Goal: Navigation & Orientation: Go to known website

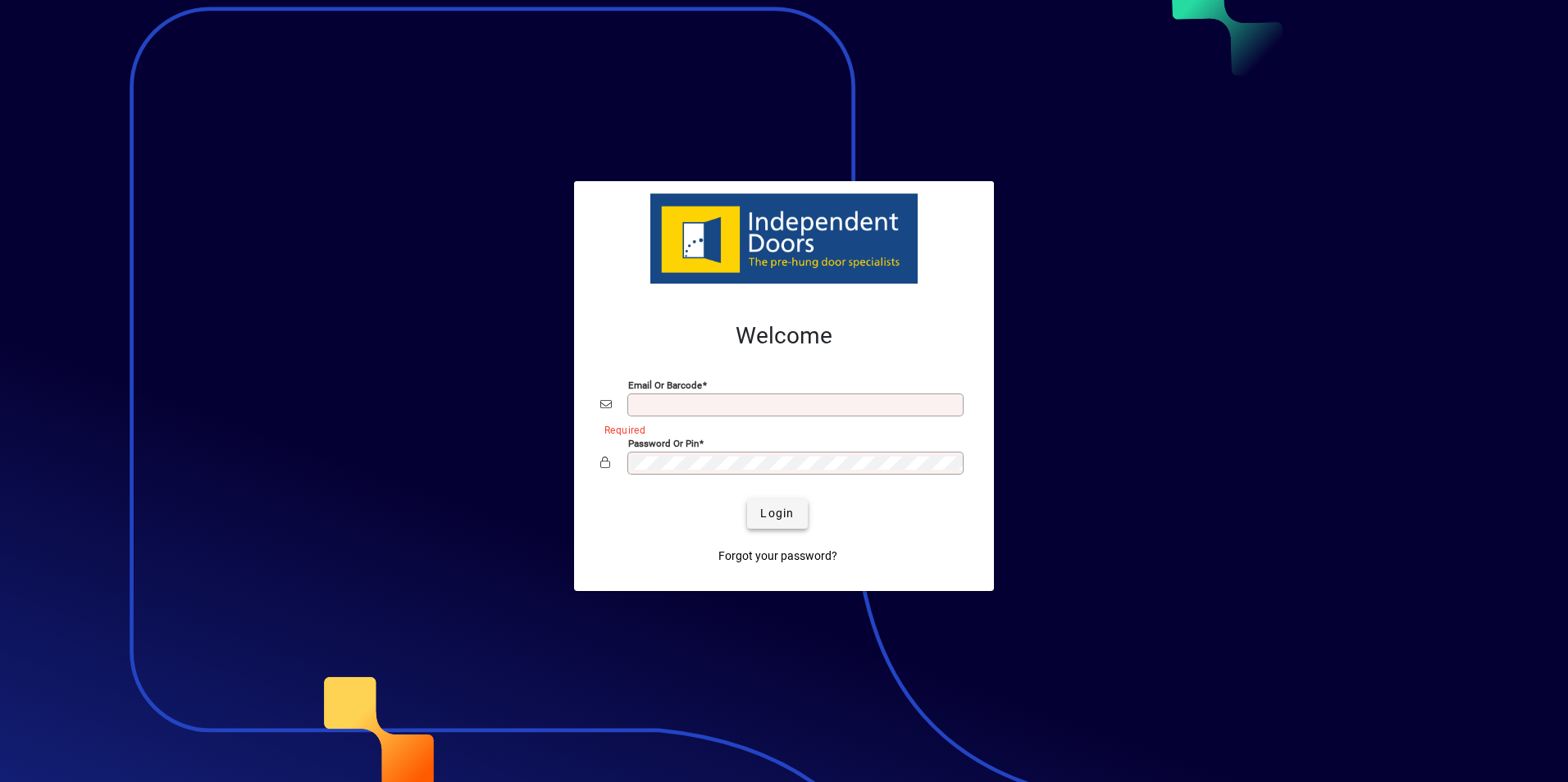
type input "**********"
click at [762, 514] on span "Login" at bounding box center [776, 514] width 34 height 17
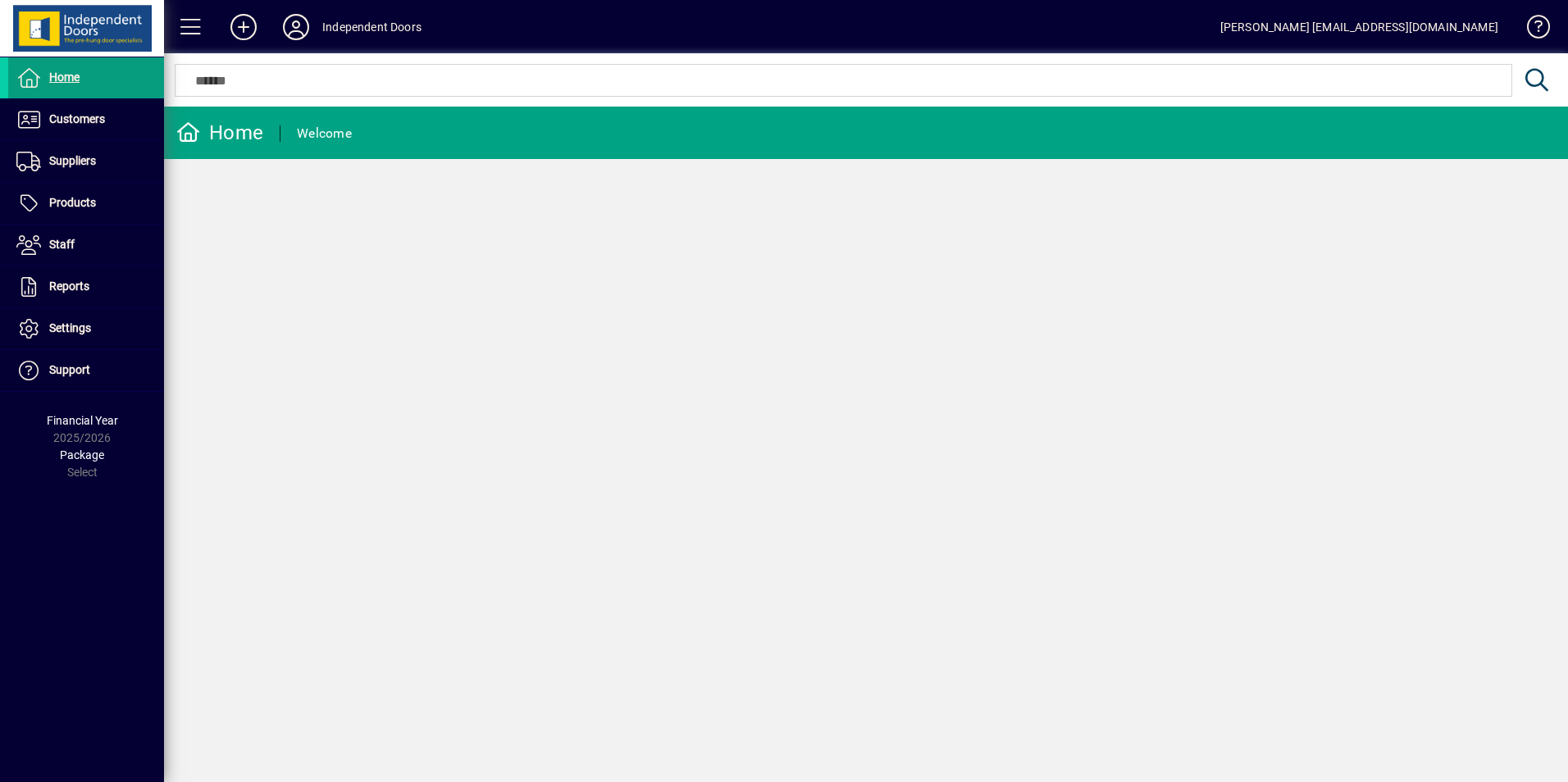
click at [431, 210] on div "Home Welcome" at bounding box center [865, 444] width 1403 height 675
